Goal: Task Accomplishment & Management: Use online tool/utility

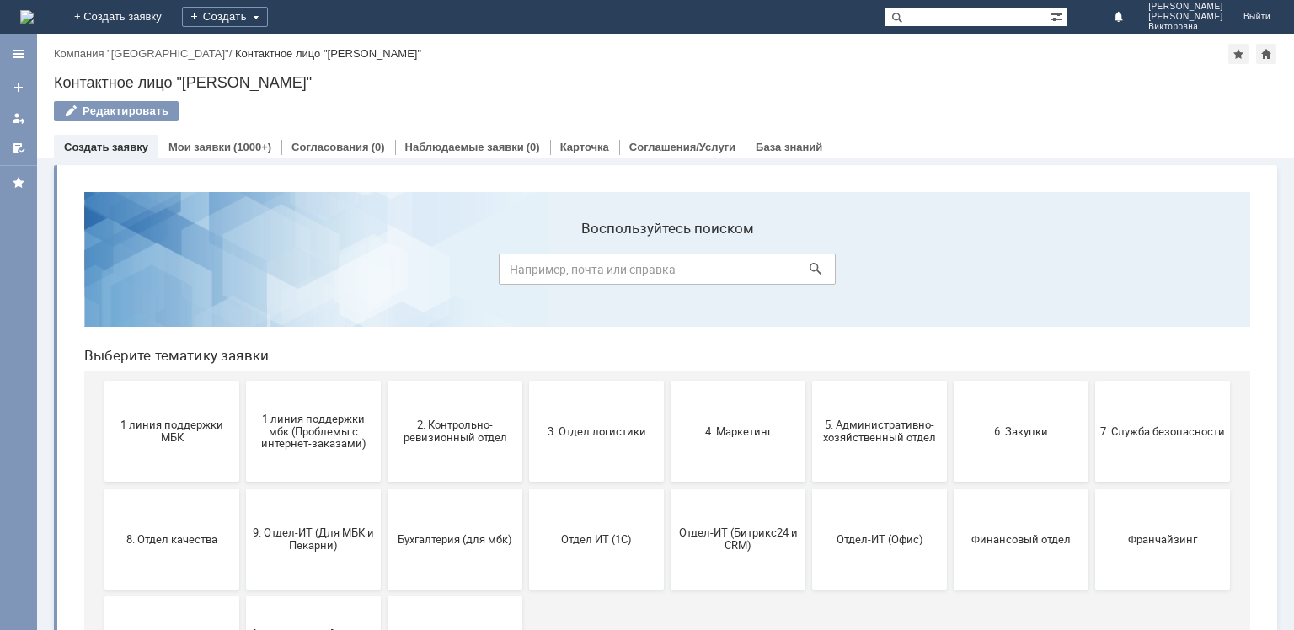
click at [206, 147] on link "Мои заявки" at bounding box center [200, 147] width 62 height 13
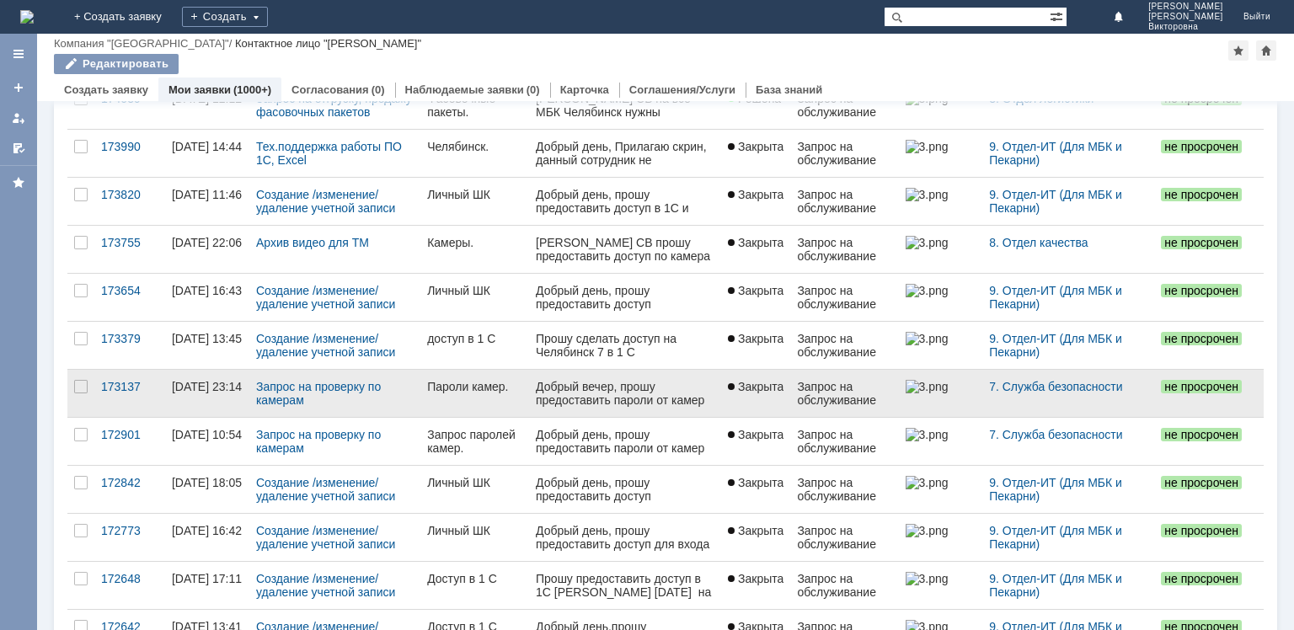
click at [567, 391] on span "Добрый вечер, прошу предоставить пароли от камер Брянск/[GEOGRAPHIC_DATA]/[GEOG…" at bounding box center [621, 413] width 171 height 67
click at [529, 379] on link at bounding box center [625, 393] width 192 height 47
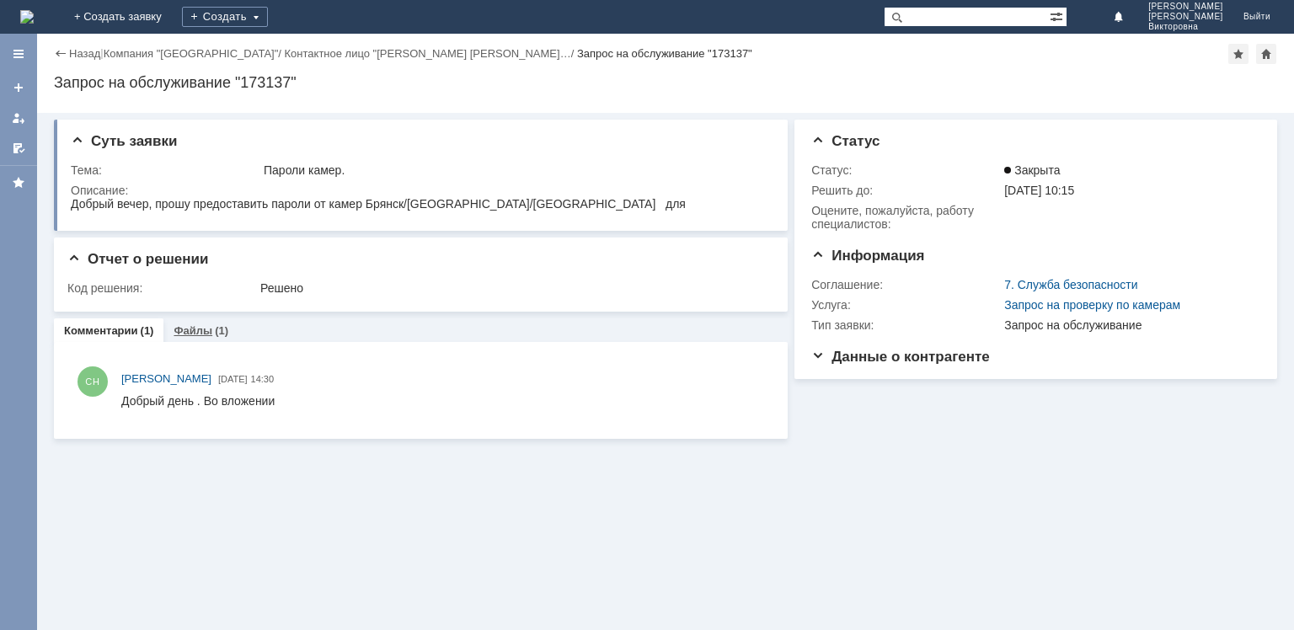
click at [190, 328] on link "Файлы" at bounding box center [193, 330] width 39 height 13
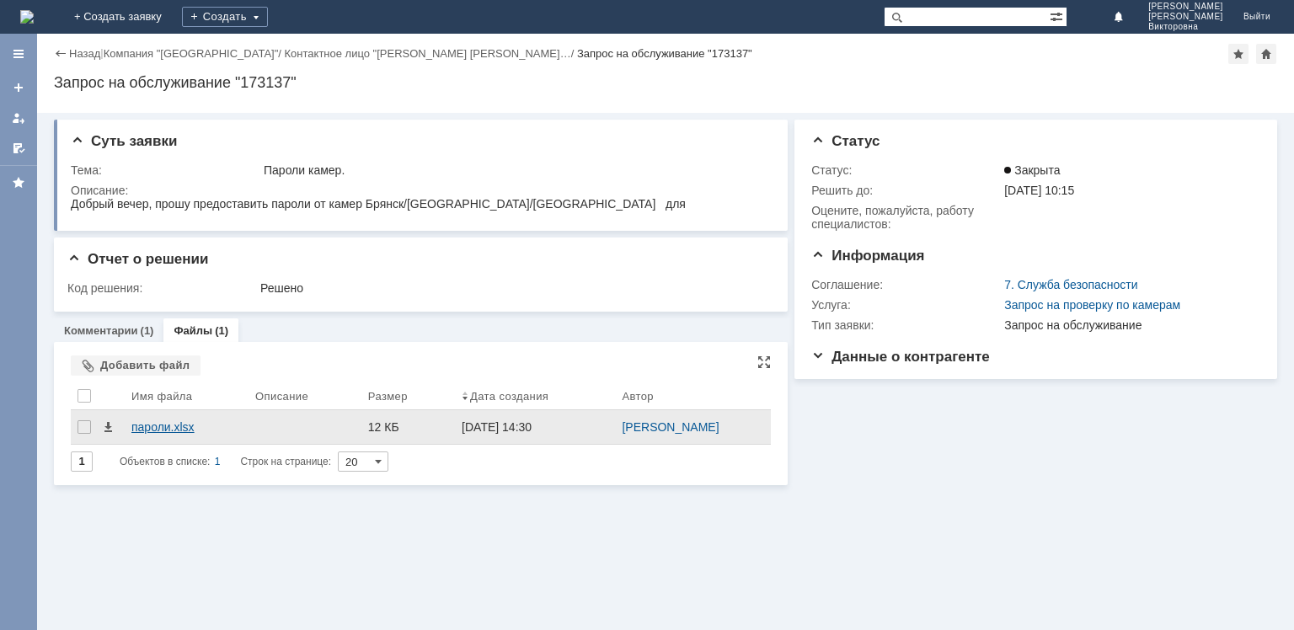
click at [166, 427] on div "пароли.xlsx" at bounding box center [186, 426] width 110 height 13
